Goal: Check status: Check status

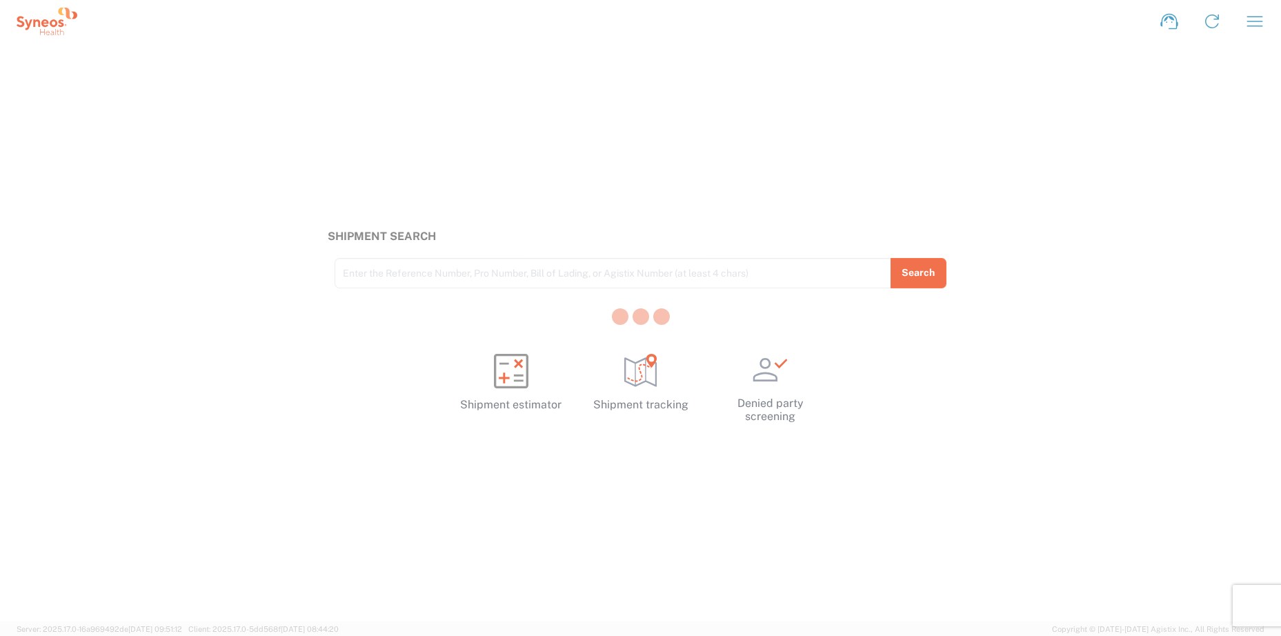
click at [1256, 20] on div at bounding box center [640, 318] width 1281 height 636
click at [1251, 20] on icon "button" at bounding box center [1255, 21] width 22 height 22
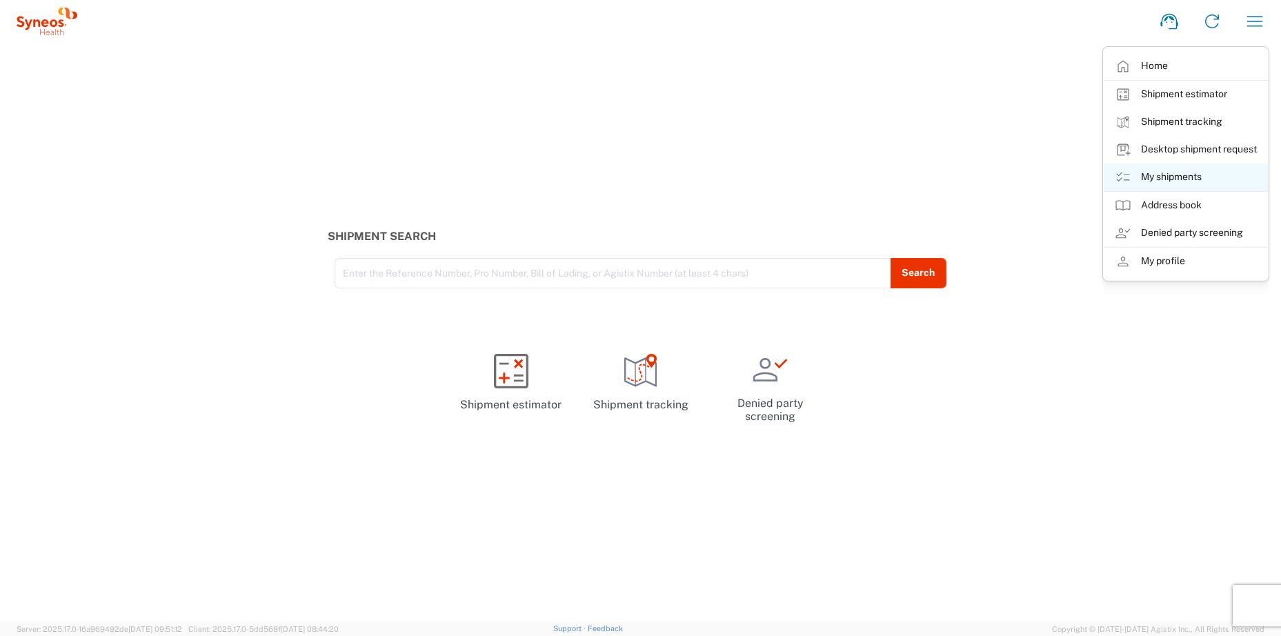
click at [1175, 179] on link "My shipments" at bounding box center [1186, 177] width 164 height 28
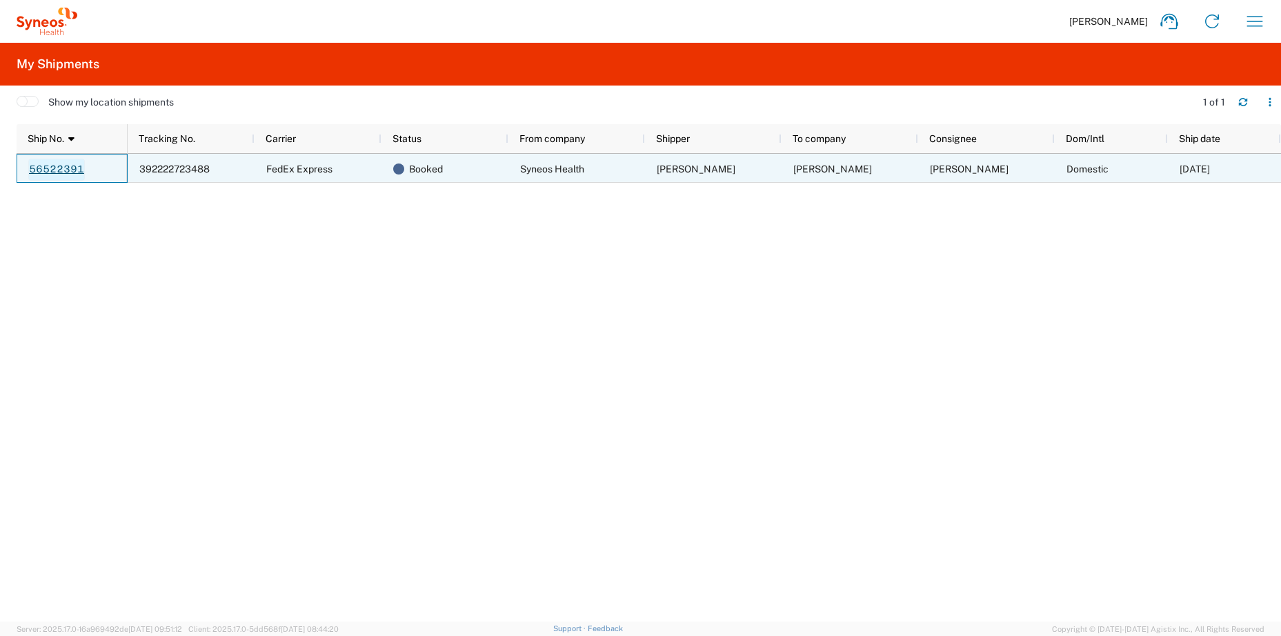
click at [45, 169] on link "56522391" at bounding box center [56, 170] width 57 height 22
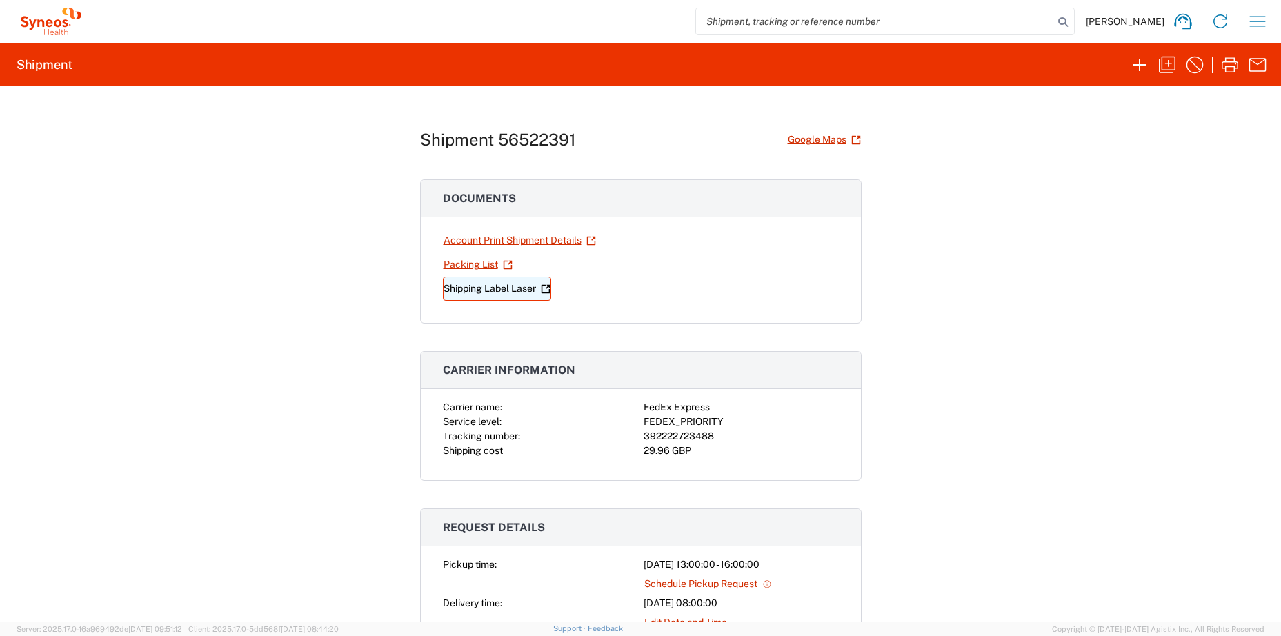
click at [497, 291] on link "Shipping Label Laser" at bounding box center [497, 289] width 108 height 24
